Goal: Transaction & Acquisition: Book appointment/travel/reservation

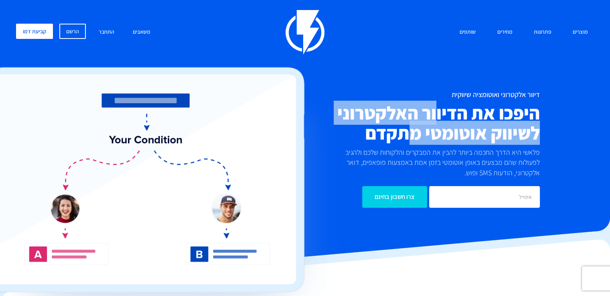
drag, startPoint x: 410, startPoint y: 135, endPoint x: 395, endPoint y: 153, distance: 23.9
click at [395, 153] on div "דיוור אלקטרוני ואוטומציה שיווקית היפכו את הדיוור האלקטרוני לשיווק אוטומטי מתקדם…" at bounding box center [401, 149] width 289 height 117
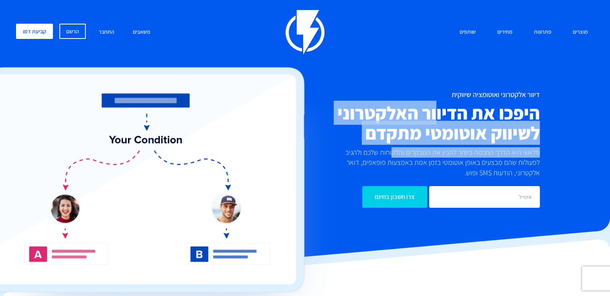
click at [395, 153] on p "פלאשי היא הדרך החכמה ביותר להבין את המבקרים והלקוחות שלכם ולהגיב לפעולות שהם מב…" at bounding box center [437, 162] width 205 height 31
drag, startPoint x: 472, startPoint y: 113, endPoint x: 426, endPoint y: 153, distance: 60.8
click at [426, 153] on div "דיוור אלקטרוני ואוטומציה שיווקית היפכו את הדיוור האלקטרוני לשיווק אוטומטי מתקדם…" at bounding box center [401, 149] width 289 height 117
click at [426, 153] on p "פלאשי היא הדרך החכמה ביותר להבין את המבקרים והלקוחות שלכם ולהגיב לפעולות שהם מב…" at bounding box center [437, 162] width 205 height 31
click at [409, 148] on div "דיוור אלקטרוני ואוטומציה שיווקית היפכו את הדיוור האלקטרוני לשיווק אוטומטי מתקדם…" at bounding box center [401, 149] width 289 height 117
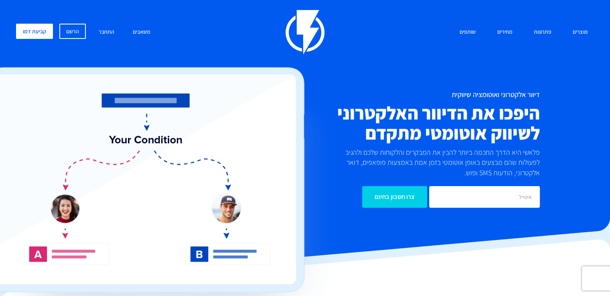
click at [403, 150] on p "פלאשי היא הדרך החכמה ביותר להבין את המבקרים והלקוחות שלכם ולהגיב לפעולות שהם מב…" at bounding box center [437, 162] width 205 height 31
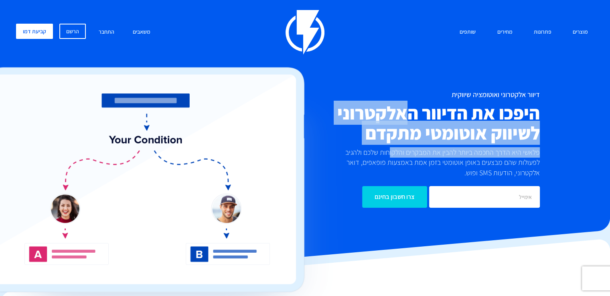
drag, startPoint x: 403, startPoint y: 116, endPoint x: 383, endPoint y: 158, distance: 47.4
click at [386, 154] on div "דיוור אלקטרוני ואוטומציה שיווקית היפכו את הדיוור האלקטרוני לשיווק אוטומטי מתקדם…" at bounding box center [401, 149] width 289 height 117
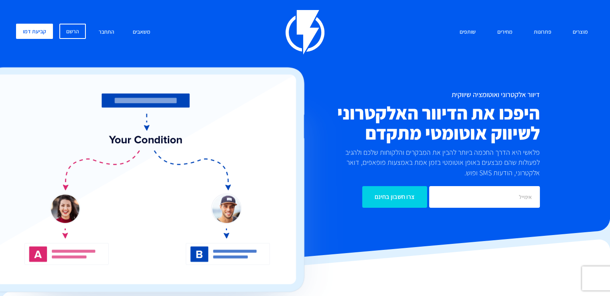
click at [382, 161] on p "פלאשי היא הדרך החכמה ביותר להבין את המבקרים והלקוחות שלכם ולהגיב לפעולות שהם מב…" at bounding box center [437, 162] width 205 height 31
click at [471, 153] on p "פלאשי היא הדרך החכמה ביותר להבין את המבקרים והלקוחות שלכם ולהגיב לפעולות שהם מב…" at bounding box center [437, 162] width 205 height 31
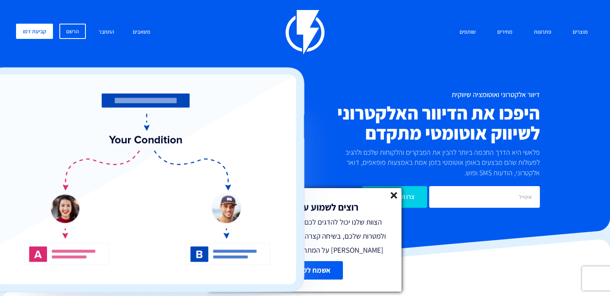
click at [504, 140] on h2 "היפכו את הדיוור האלקטרוני לשיווק אוטומטי מתקדם" at bounding box center [401, 123] width 277 height 40
click at [396, 195] on icon at bounding box center [394, 195] width 7 height 7
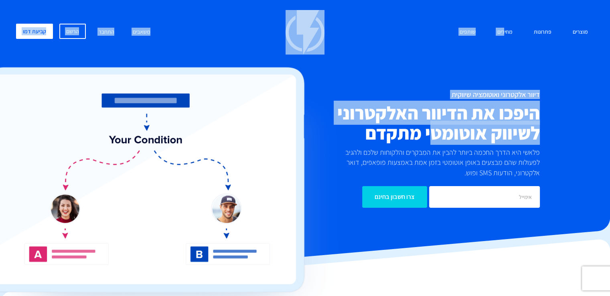
drag, startPoint x: 505, startPoint y: 69, endPoint x: 425, endPoint y: 143, distance: 108.7
click at [425, 143] on div "מוצרים שיווק אוטומטי הפכו את השיווק לאוטומטי דיוור אלקטרוני שלחו את המסר הנכון …" at bounding box center [305, 119] width 590 height 218
click at [423, 140] on h2 "היפכו את הדיוור האלקטרוני לשיווק אוטומטי מתקדם" at bounding box center [401, 123] width 277 height 40
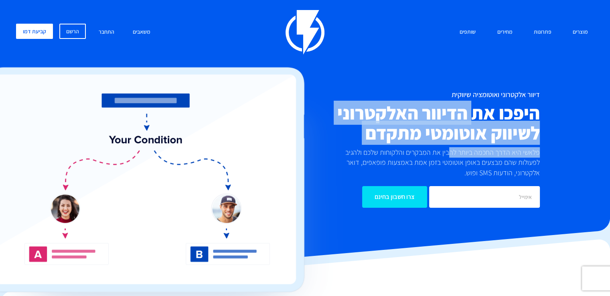
drag, startPoint x: 474, startPoint y: 107, endPoint x: 427, endPoint y: 188, distance: 94.3
click at [433, 180] on div "דיוור אלקטרוני ואוטומציה שיווקית היפכו את הדיוור האלקטרוני לשיווק אוטומטי מתקדם…" at bounding box center [401, 149] width 289 height 117
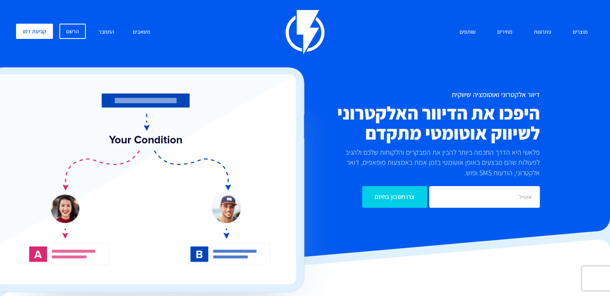
click at [391, 92] on h1 "דיוור אלקטרוני ואוטומציה שיווקית" at bounding box center [401, 95] width 277 height 8
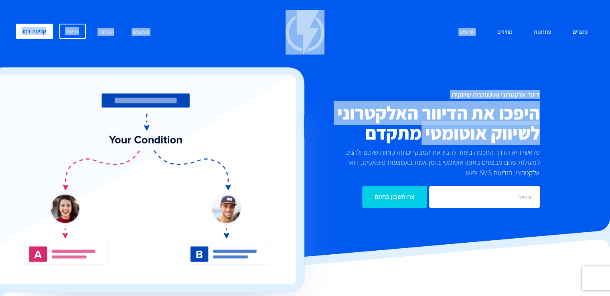
drag, startPoint x: 482, startPoint y: 64, endPoint x: 404, endPoint y: 150, distance: 116.4
click at [407, 146] on div "מוצרים שיווק אוטומטי הפכו את השיווק לאוטומטי דיוור אלקטרוני שלחו את המסר הנכון …" at bounding box center [305, 119] width 590 height 218
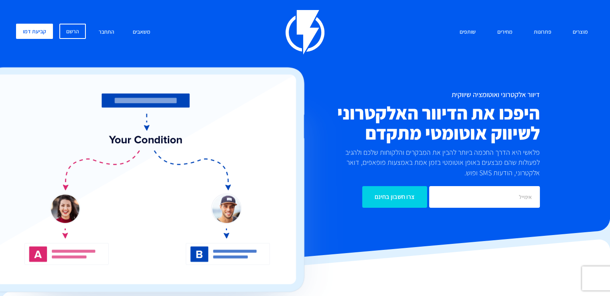
click at [394, 160] on p "פלאשי היא הדרך החכמה ביותר להבין את המבקרים והלקוחות שלכם ולהגיב לפעולות שהם מב…" at bounding box center [437, 162] width 205 height 31
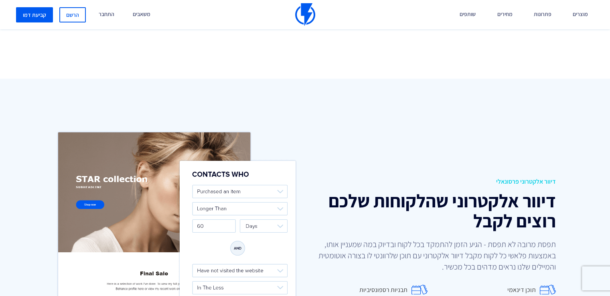
scroll to position [802, 0]
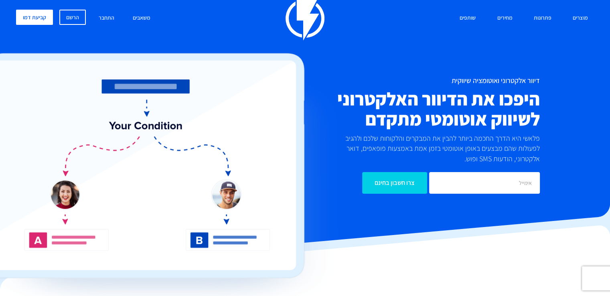
scroll to position [0, 0]
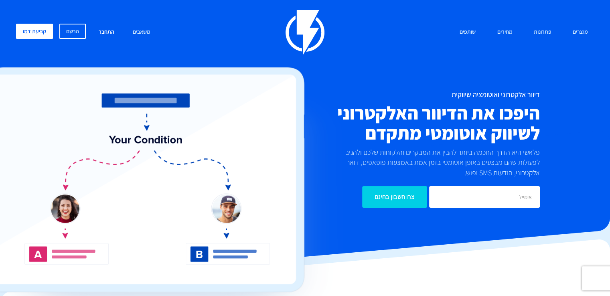
click at [101, 33] on link "התחבר" at bounding box center [107, 32] width 28 height 17
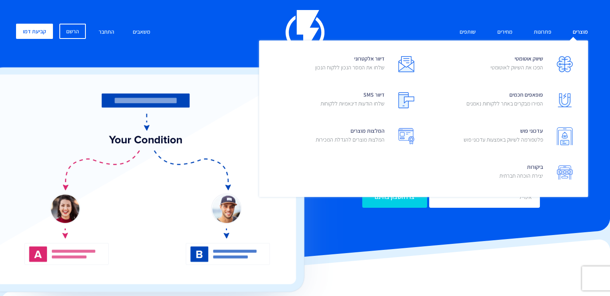
click at [582, 33] on link "מוצרים" at bounding box center [580, 32] width 27 height 17
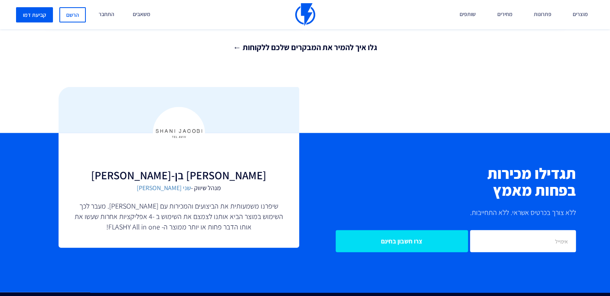
scroll to position [1725, 0]
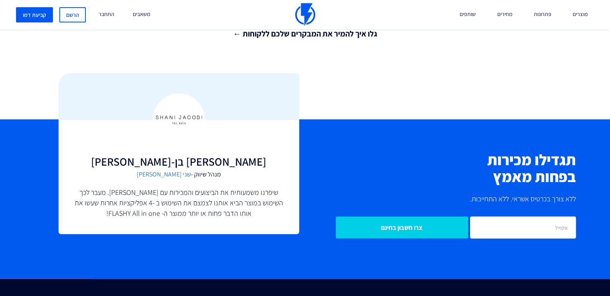
click at [183, 164] on h3 "[PERSON_NAME] בן-[PERSON_NAME]" at bounding box center [179, 162] width 209 height 12
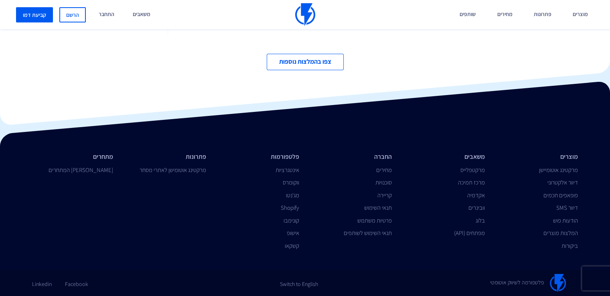
scroll to position [2759, 0]
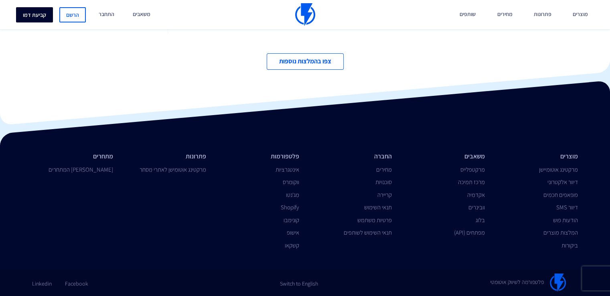
click at [44, 10] on link "קביעת דמו" at bounding box center [34, 14] width 37 height 15
click at [47, 284] on link "Linkedin" at bounding box center [42, 281] width 20 height 14
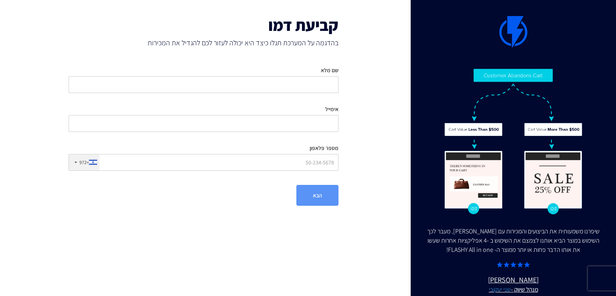
scroll to position [14, 0]
